Goal: Transaction & Acquisition: Purchase product/service

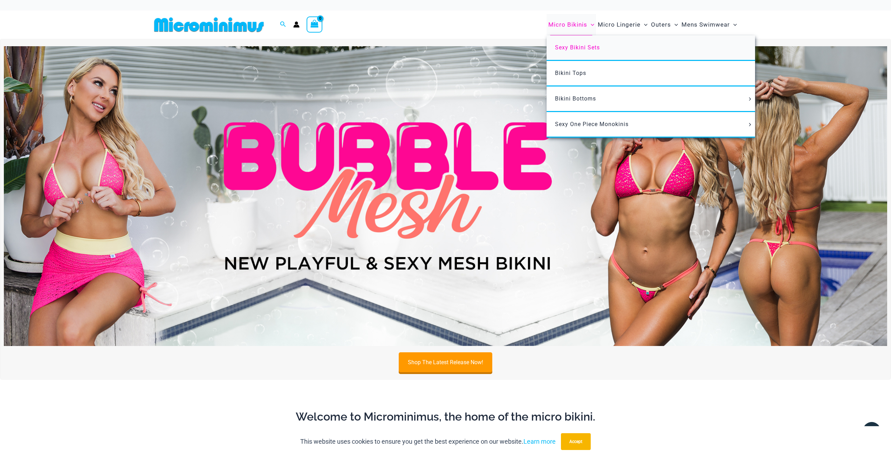
click at [576, 46] on span "Sexy Bikini Sets" at bounding box center [577, 47] width 45 height 7
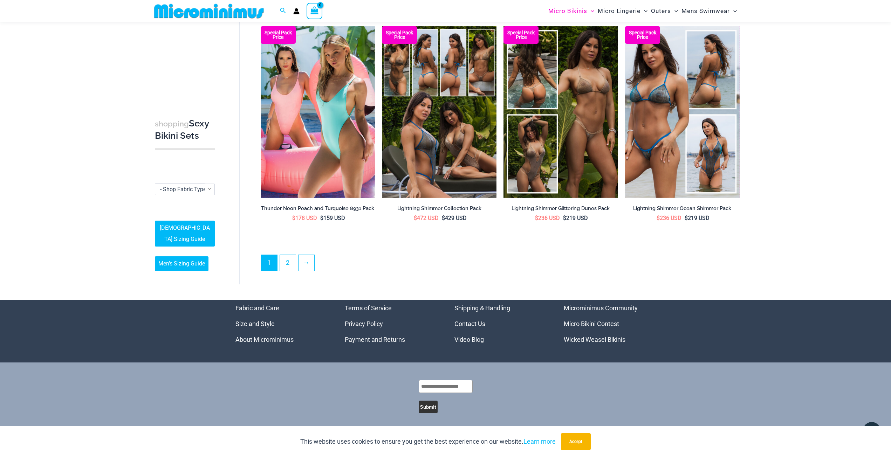
scroll to position [1606, 0]
click at [285, 259] on link "2" at bounding box center [288, 263] width 16 height 16
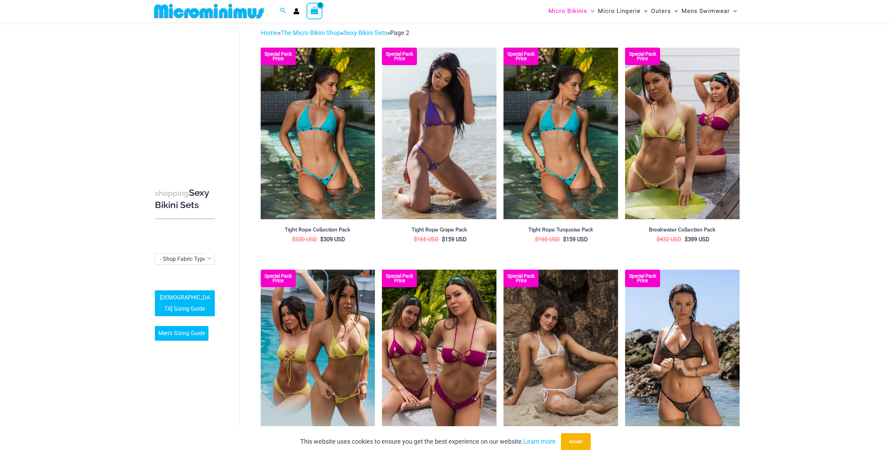
scroll to position [133, 0]
